Goal: Transaction & Acquisition: Purchase product/service

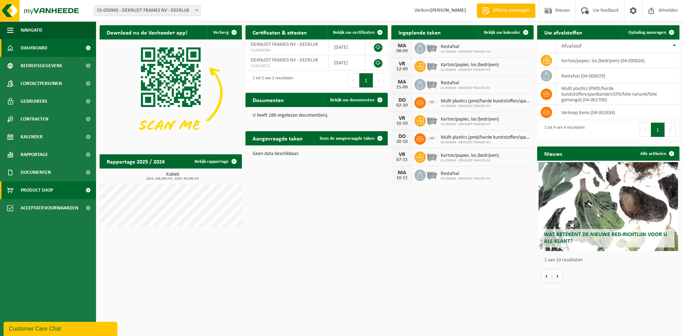
click at [59, 186] on link "Product Shop" at bounding box center [48, 190] width 96 height 18
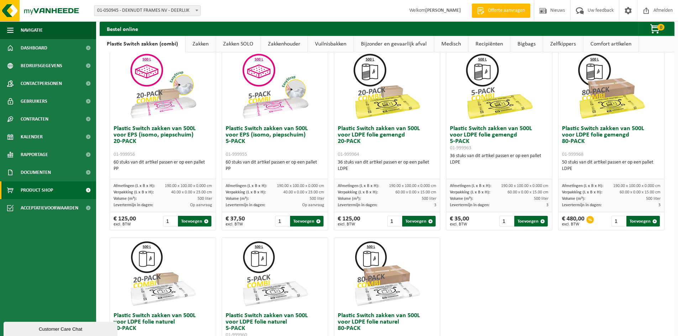
scroll to position [213, 0]
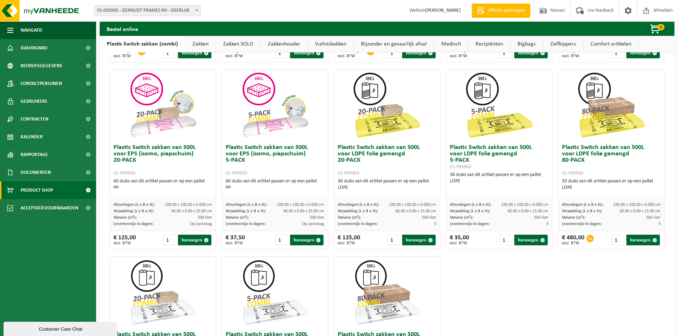
click at [88, 189] on span at bounding box center [88, 190] width 16 height 18
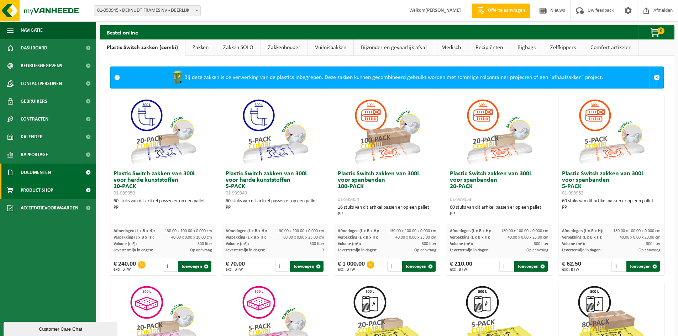
click at [60, 171] on link "Documenten" at bounding box center [48, 173] width 96 height 18
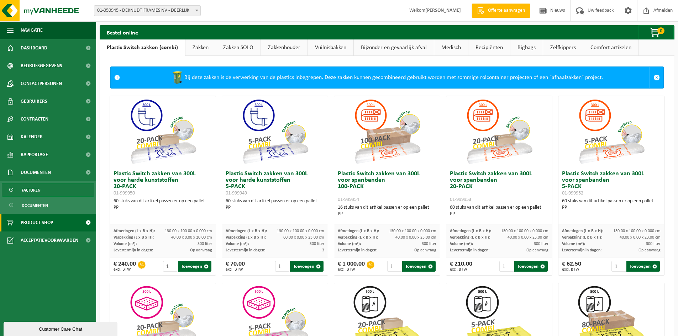
click at [29, 185] on span "Facturen" at bounding box center [31, 191] width 19 height 14
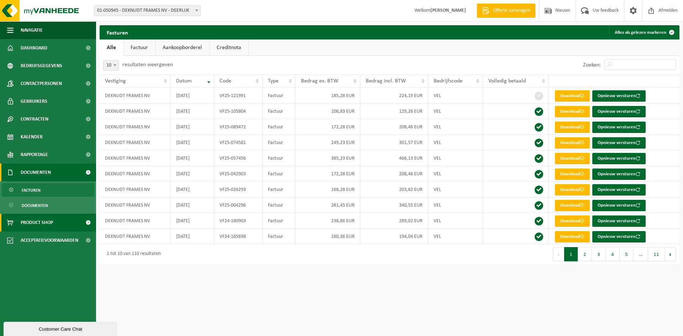
click at [70, 219] on link "Product Shop" at bounding box center [48, 223] width 96 height 18
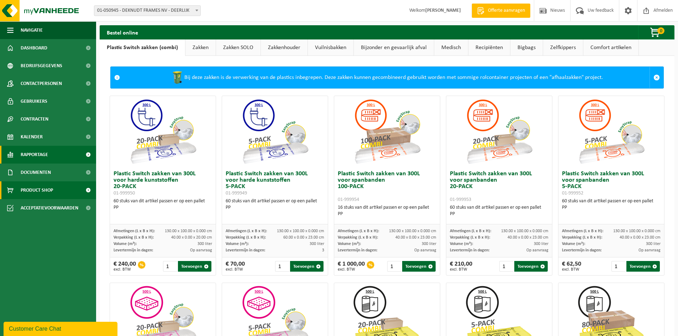
click at [49, 158] on link "Rapportage" at bounding box center [48, 155] width 96 height 18
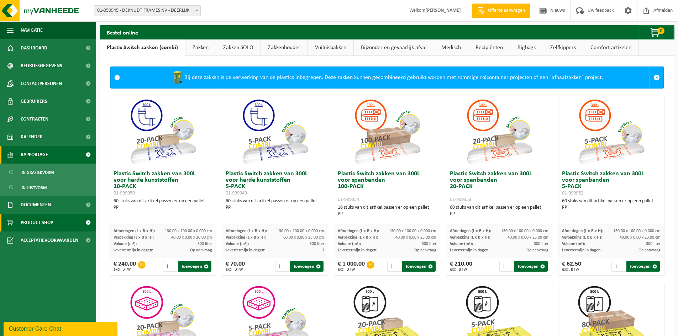
click at [49, 157] on link "Rapportage" at bounding box center [48, 155] width 96 height 18
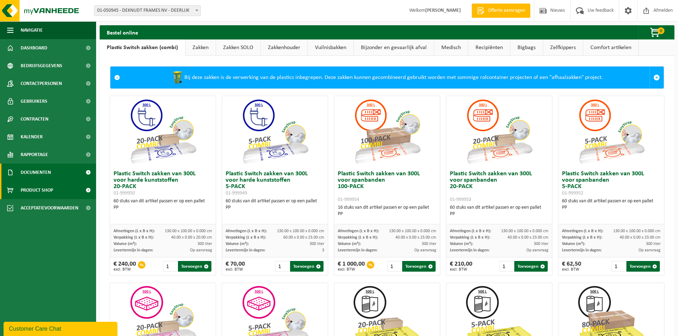
click at [49, 166] on span "Documenten" at bounding box center [36, 173] width 30 height 18
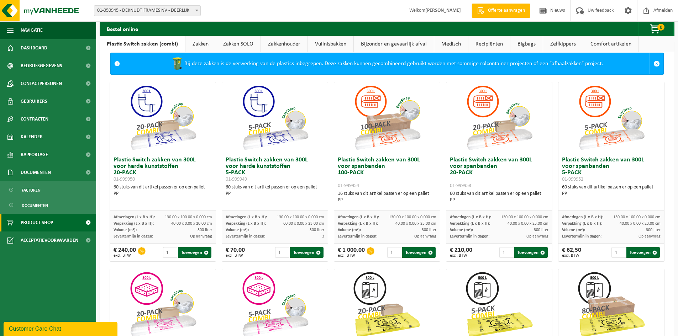
scroll to position [11, 0]
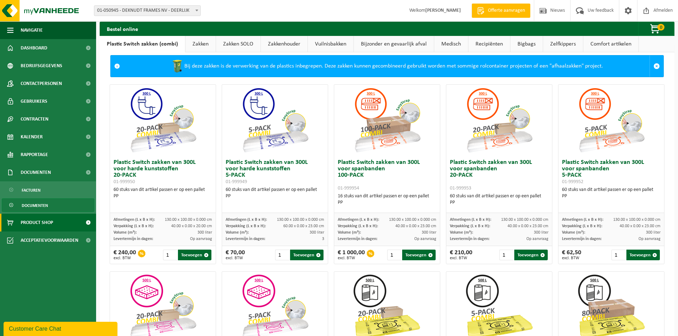
click at [25, 202] on span "Documenten" at bounding box center [35, 206] width 26 height 14
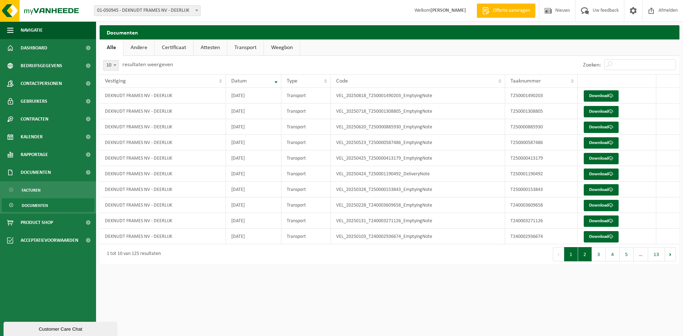
click at [588, 252] on button "2" at bounding box center [585, 254] width 14 height 14
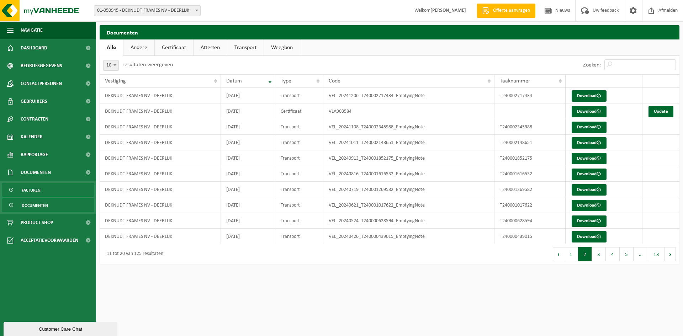
click at [43, 196] on link "Facturen" at bounding box center [48, 190] width 92 height 14
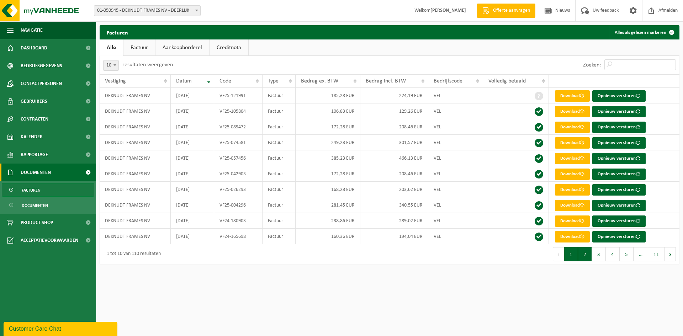
click at [585, 260] on button "2" at bounding box center [585, 254] width 14 height 14
click at [57, 60] on span "Bedrijfsgegevens" at bounding box center [42, 66] width 42 height 18
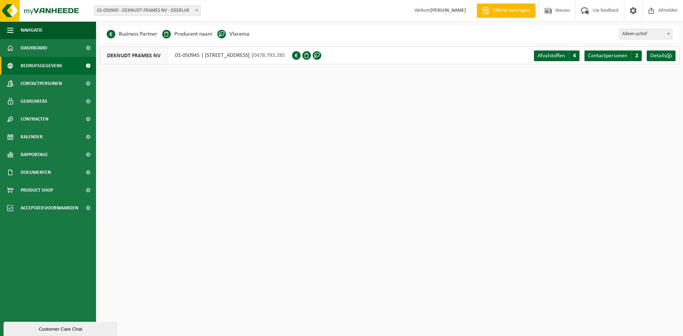
click at [387, 64] on div "DEKNUDT FRAMES NV 01-050945 | BREESTRAAT 31A, 8540 DEERLIJK | 0478.793.285 Afva…" at bounding box center [390, 56] width 580 height 18
click at [659, 57] on span "Details" at bounding box center [658, 56] width 16 height 6
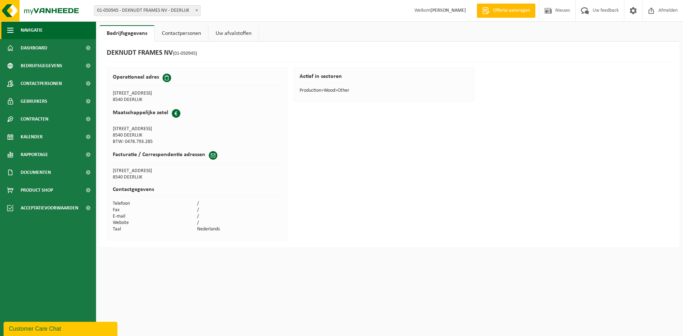
click at [35, 37] on span "Navigatie" at bounding box center [32, 30] width 22 height 18
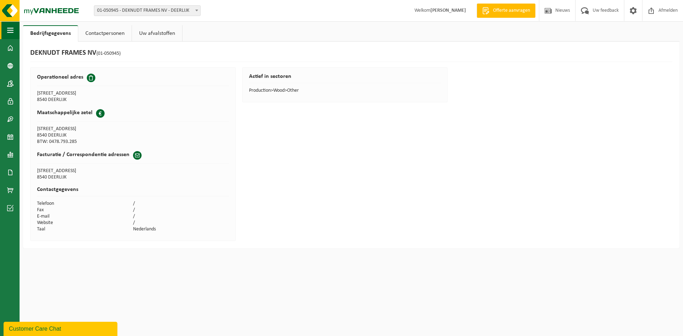
click at [17, 30] on button "Navigatie" at bounding box center [10, 30] width 20 height 18
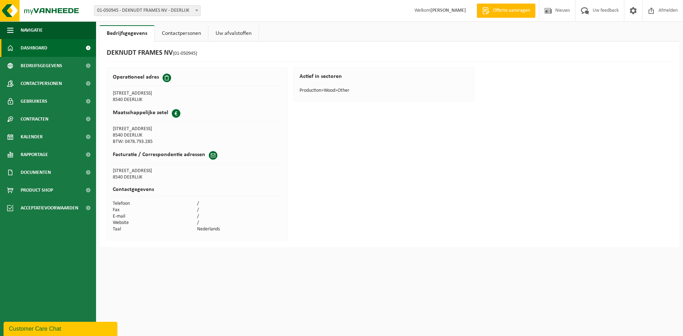
click at [48, 51] on link "Dashboard" at bounding box center [48, 48] width 96 height 18
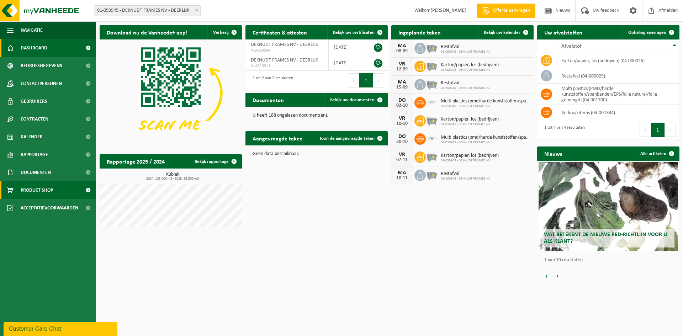
click at [35, 194] on span "Product Shop" at bounding box center [37, 190] width 32 height 18
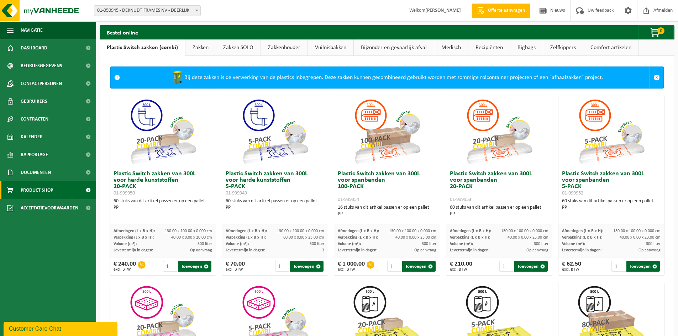
click at [654, 24] on div "Bestel online 0 Uw winkelmandje is momenteel leeg. Even geduld. Door de grote h…" at bounding box center [339, 332] width 678 height 664
click at [655, 30] on span "button" at bounding box center [655, 33] width 36 height 14
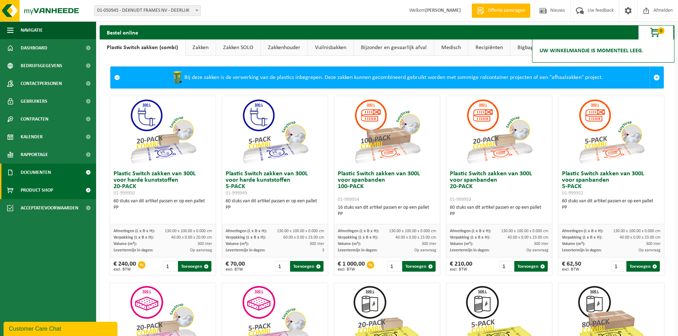
click at [35, 171] on span "Documenten" at bounding box center [36, 173] width 30 height 18
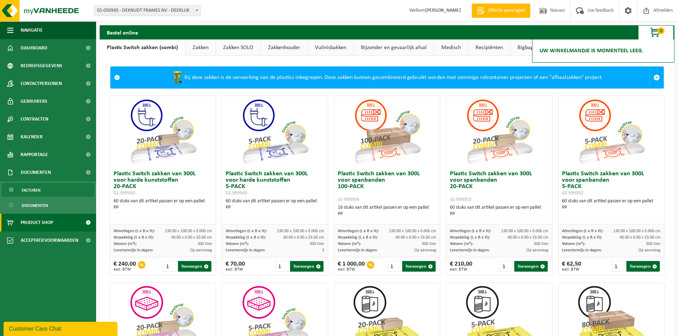
click at [41, 192] on link "Facturen" at bounding box center [48, 190] width 92 height 14
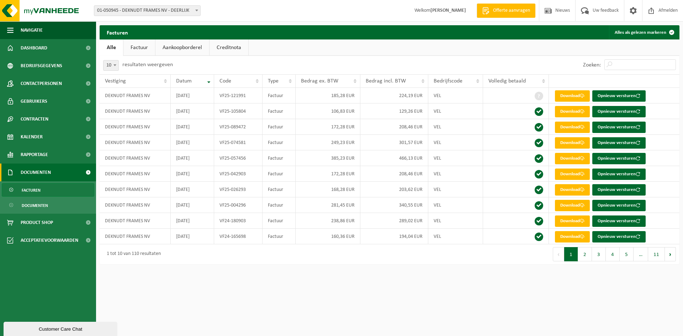
click at [46, 174] on span "Documenten" at bounding box center [36, 173] width 30 height 18
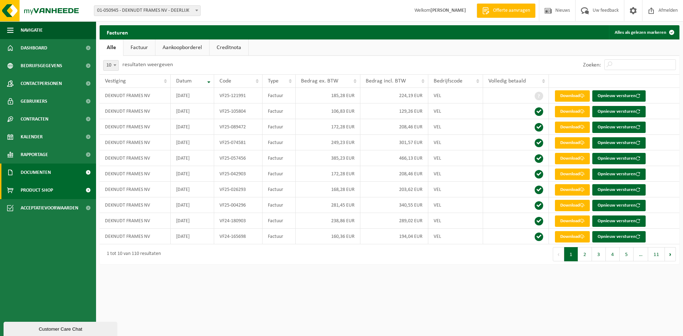
click at [43, 197] on span "Product Shop" at bounding box center [37, 190] width 32 height 18
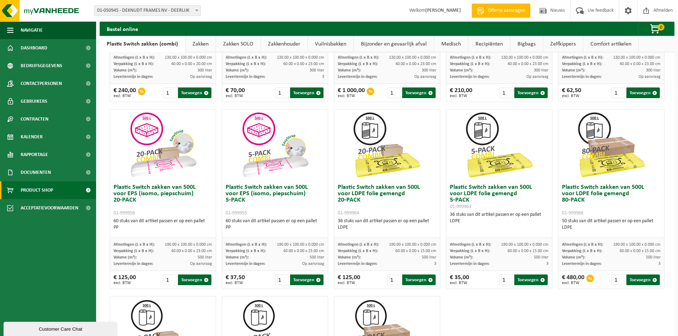
scroll to position [178, 0]
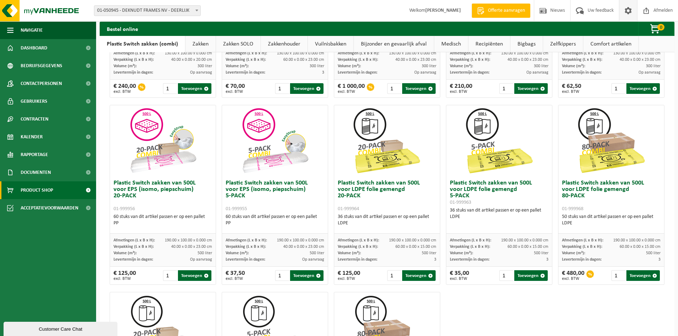
click at [632, 14] on span at bounding box center [627, 10] width 11 height 21
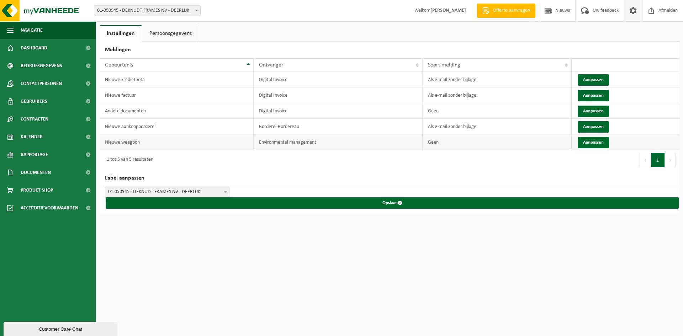
click at [113, 142] on td "Nieuwe weegbon" at bounding box center [177, 142] width 154 height 16
click at [590, 98] on button "Aanpassen" at bounding box center [593, 95] width 31 height 11
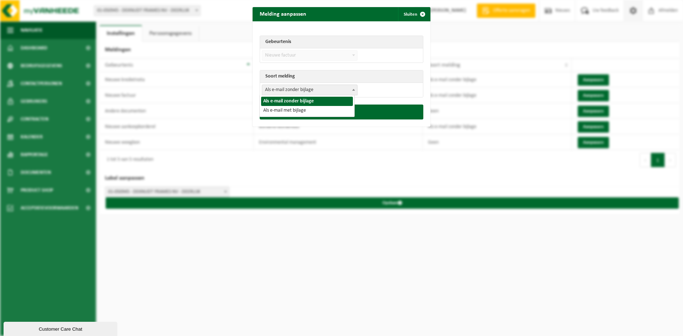
click at [292, 91] on span "Als e-mail zonder bijlage" at bounding box center [309, 90] width 95 height 10
click at [298, 116] on span "Als e-mail zonder bijlage Als e-mail met bijlage" at bounding box center [307, 105] width 95 height 21
select select "3"
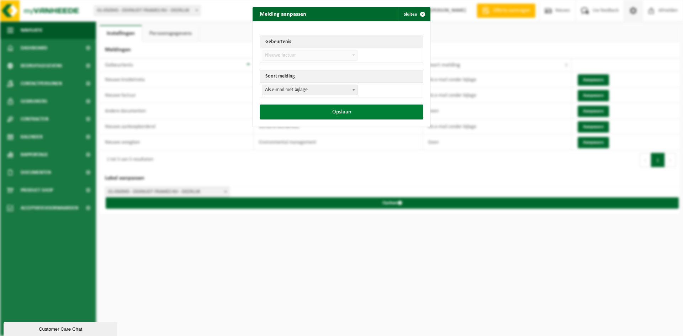
click at [335, 112] on button "Opslaan" at bounding box center [342, 112] width 164 height 15
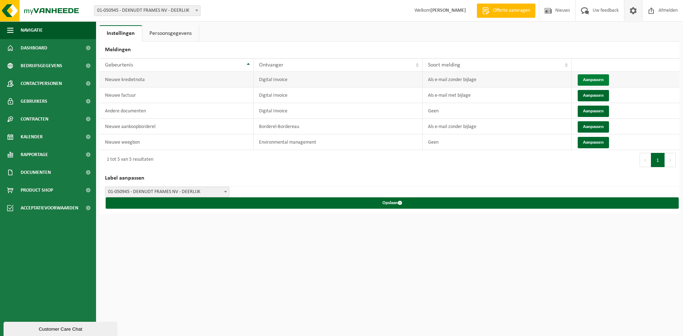
click at [595, 80] on button "Aanpassen" at bounding box center [593, 79] width 31 height 11
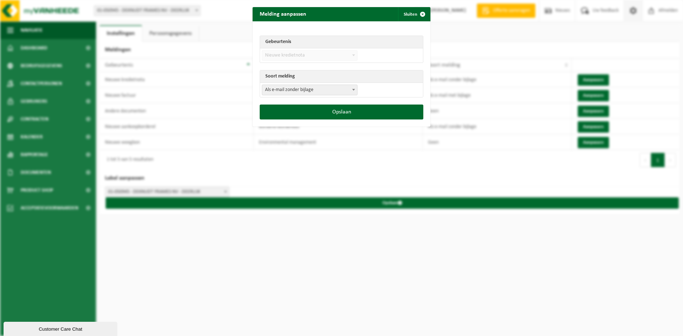
click at [291, 87] on span "Als e-mail zonder bijlage" at bounding box center [309, 90] width 95 height 10
select select "3"
click at [294, 111] on button "Opslaan" at bounding box center [342, 112] width 164 height 15
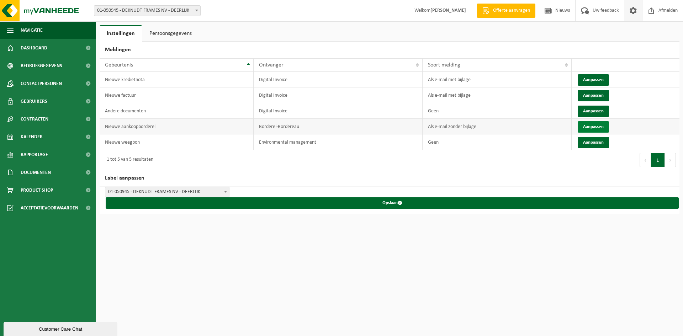
click at [594, 124] on button "Aanpassen" at bounding box center [593, 126] width 31 height 11
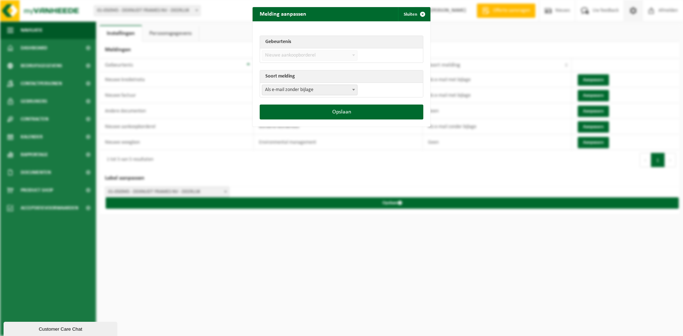
click at [299, 88] on span "Als e-mail zonder bijlage" at bounding box center [309, 90] width 95 height 10
select select "3"
click at [299, 111] on button "Opslaan" at bounding box center [342, 112] width 164 height 15
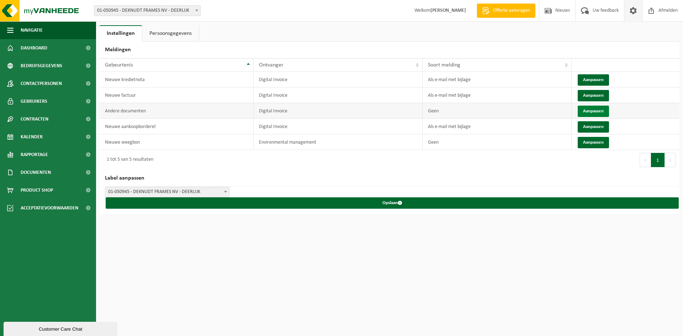
click at [602, 109] on button "Aanpassen" at bounding box center [593, 111] width 31 height 11
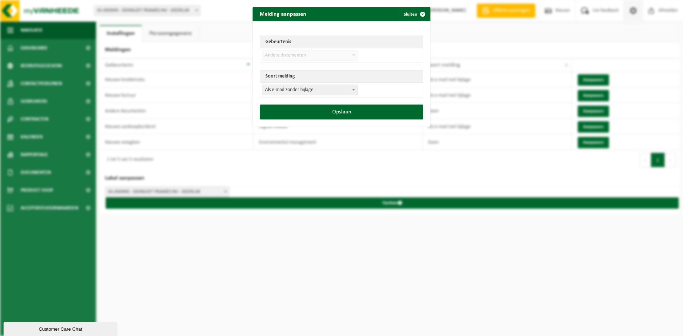
click at [296, 91] on span "Als e-mail zonder bijlage" at bounding box center [309, 90] width 95 height 10
select select "3"
click at [296, 110] on button "Opslaan" at bounding box center [342, 112] width 164 height 15
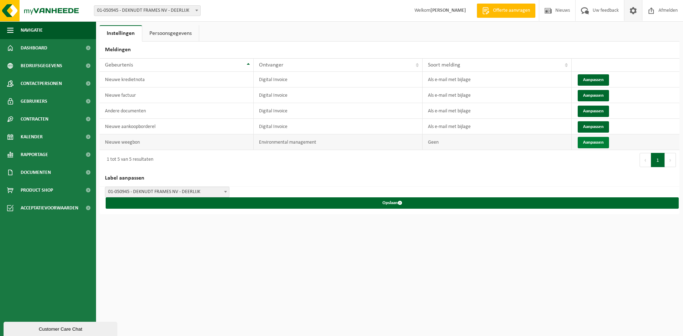
click at [594, 141] on button "Aanpassen" at bounding box center [593, 142] width 31 height 11
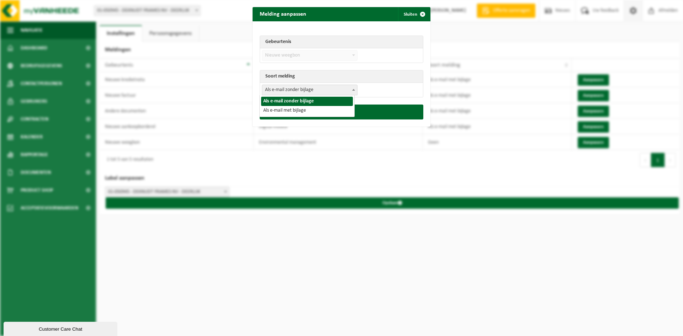
click at [319, 85] on span "Als e-mail zonder bijlage" at bounding box center [310, 90] width 96 height 11
select select "3"
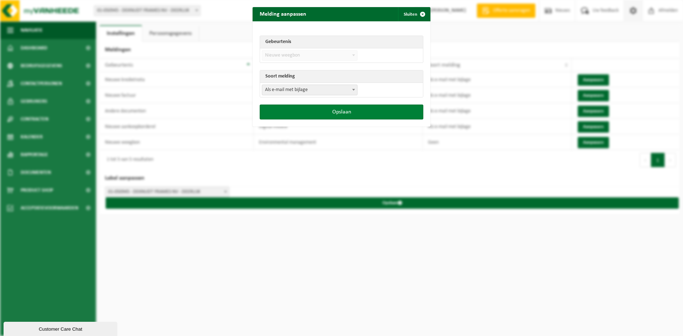
click at [305, 111] on button "Opslaan" at bounding box center [342, 112] width 164 height 15
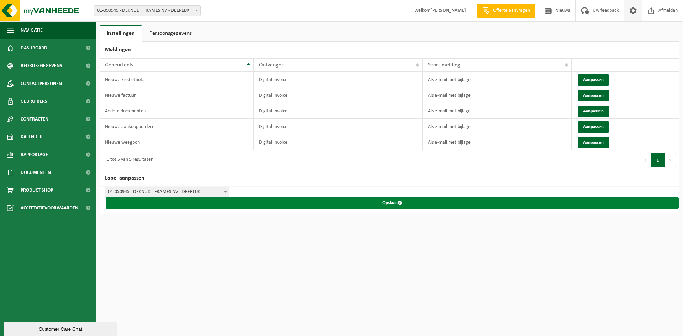
click at [413, 202] on button "Opslaan" at bounding box center [392, 202] width 573 height 11
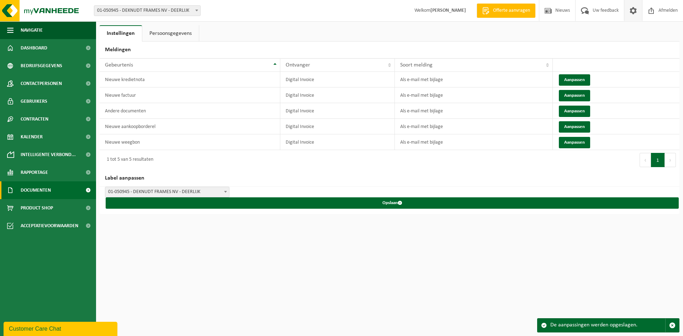
click at [44, 185] on span "Documenten" at bounding box center [36, 190] width 30 height 18
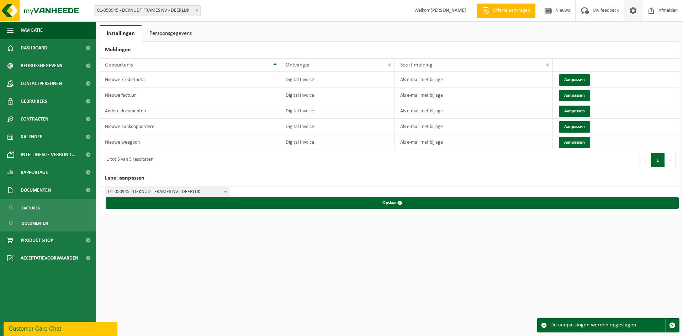
click at [36, 216] on ul "Facturen Documenten" at bounding box center [48, 215] width 96 height 32
click at [36, 211] on span "Facturen" at bounding box center [31, 208] width 19 height 14
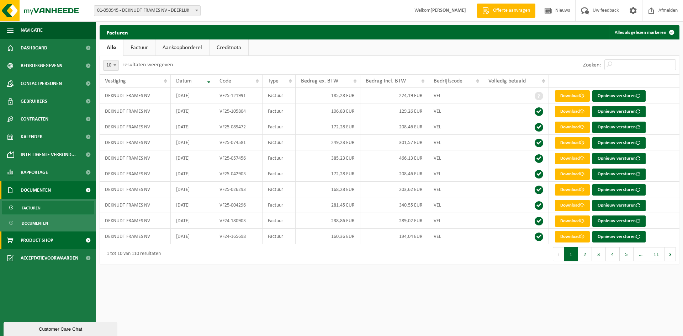
click at [36, 243] on span "Product Shop" at bounding box center [37, 241] width 32 height 18
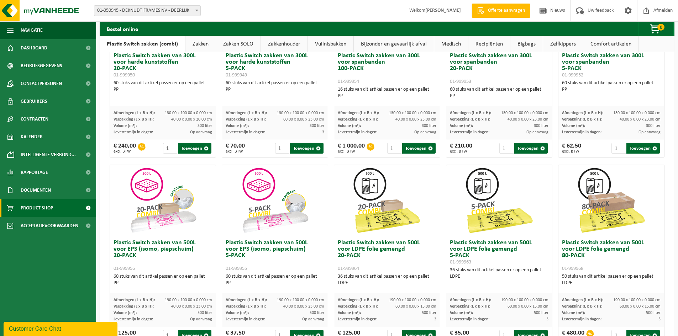
scroll to position [189, 0]
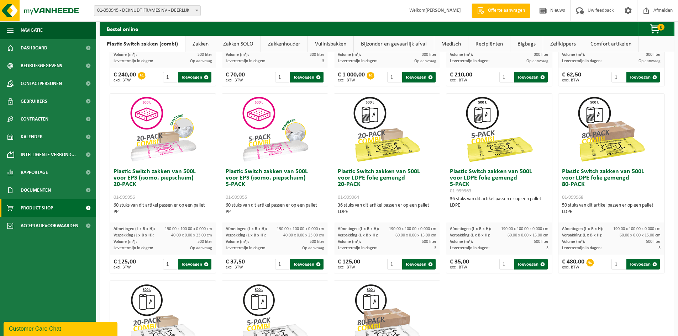
click at [514, 312] on div "Plastic Switch zakken van 300L voor harde kunststoffen 20-PACK 01-999950 60 stu…" at bounding box center [387, 183] width 560 height 561
click at [498, 313] on div "Plastic Switch zakken van 300L voor harde kunststoffen 20-PACK 01-999950 60 stu…" at bounding box center [387, 183] width 560 height 561
click at [428, 266] on span "button" at bounding box center [430, 264] width 5 height 5
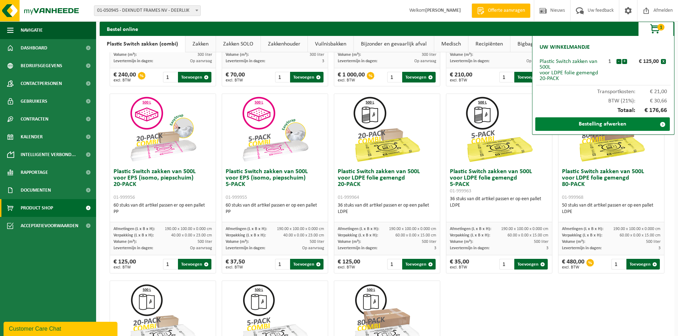
click at [573, 126] on link "Bestelling afwerken" at bounding box center [602, 124] width 134 height 14
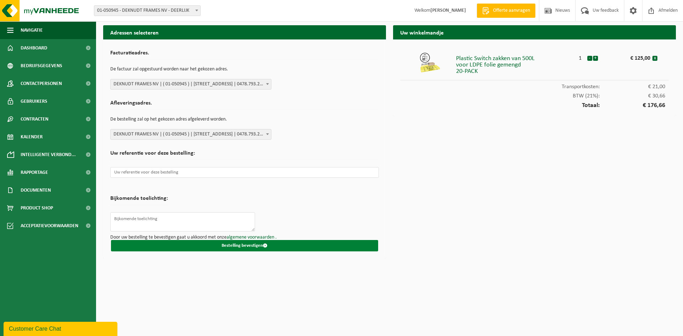
click at [183, 247] on button "Bestelling bevestigen" at bounding box center [244, 245] width 267 height 11
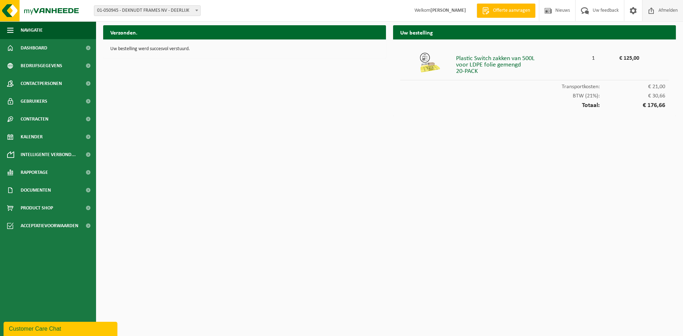
click at [644, 13] on link "Afmelden" at bounding box center [662, 10] width 41 height 21
